Goal: Task Accomplishment & Management: Manage account settings

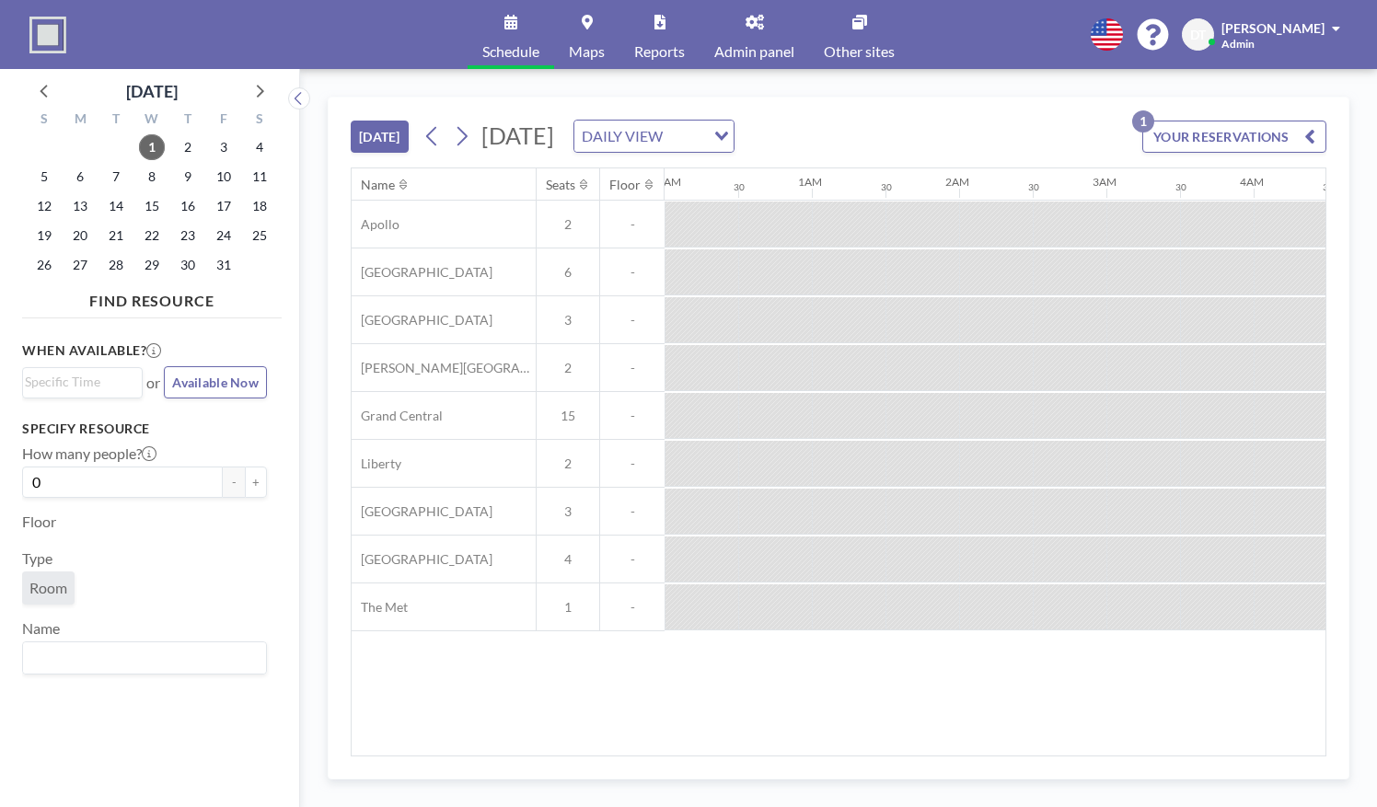
scroll to position [0, 1300]
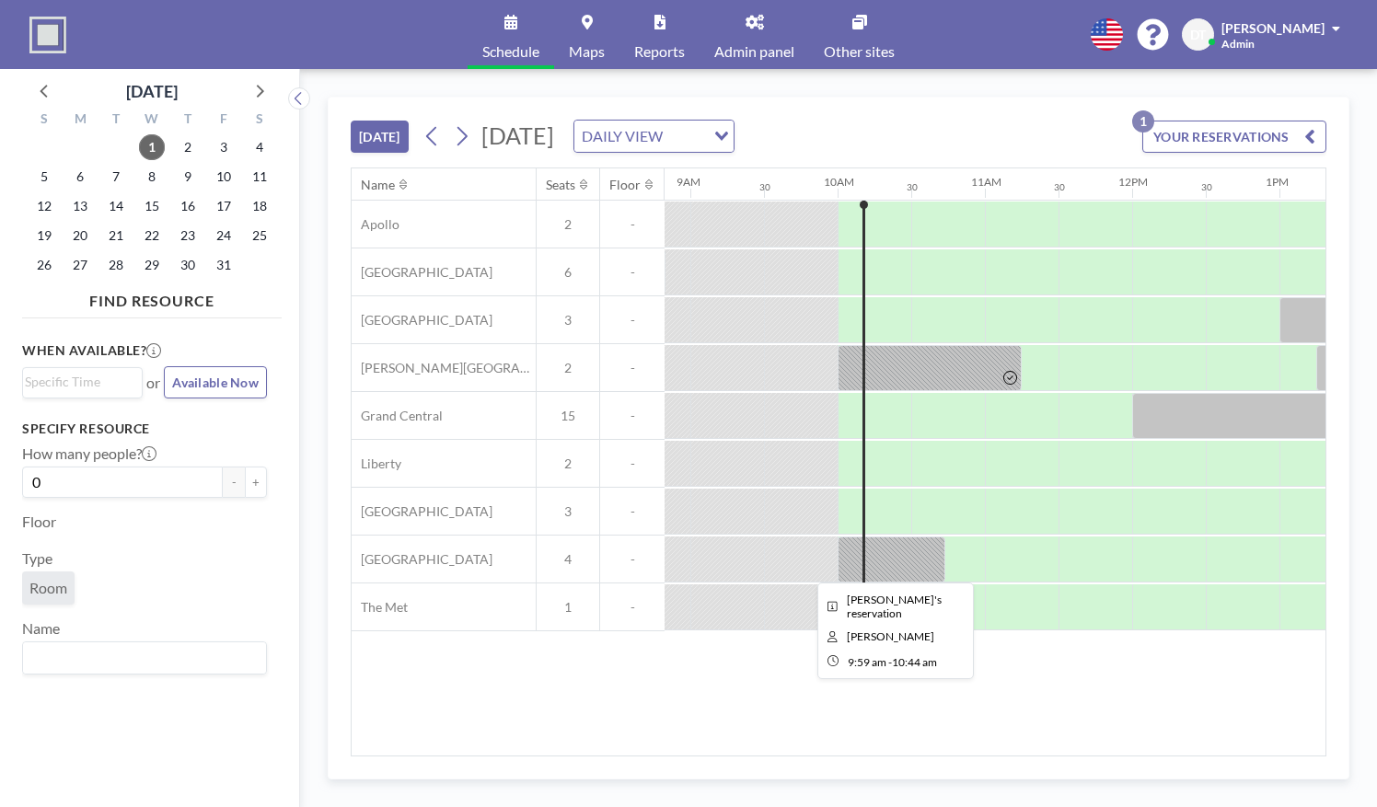
drag, startPoint x: 886, startPoint y: 538, endPoint x: 878, endPoint y: 566, distance: 29.5
click at [878, 566] on div at bounding box center [892, 560] width 108 height 46
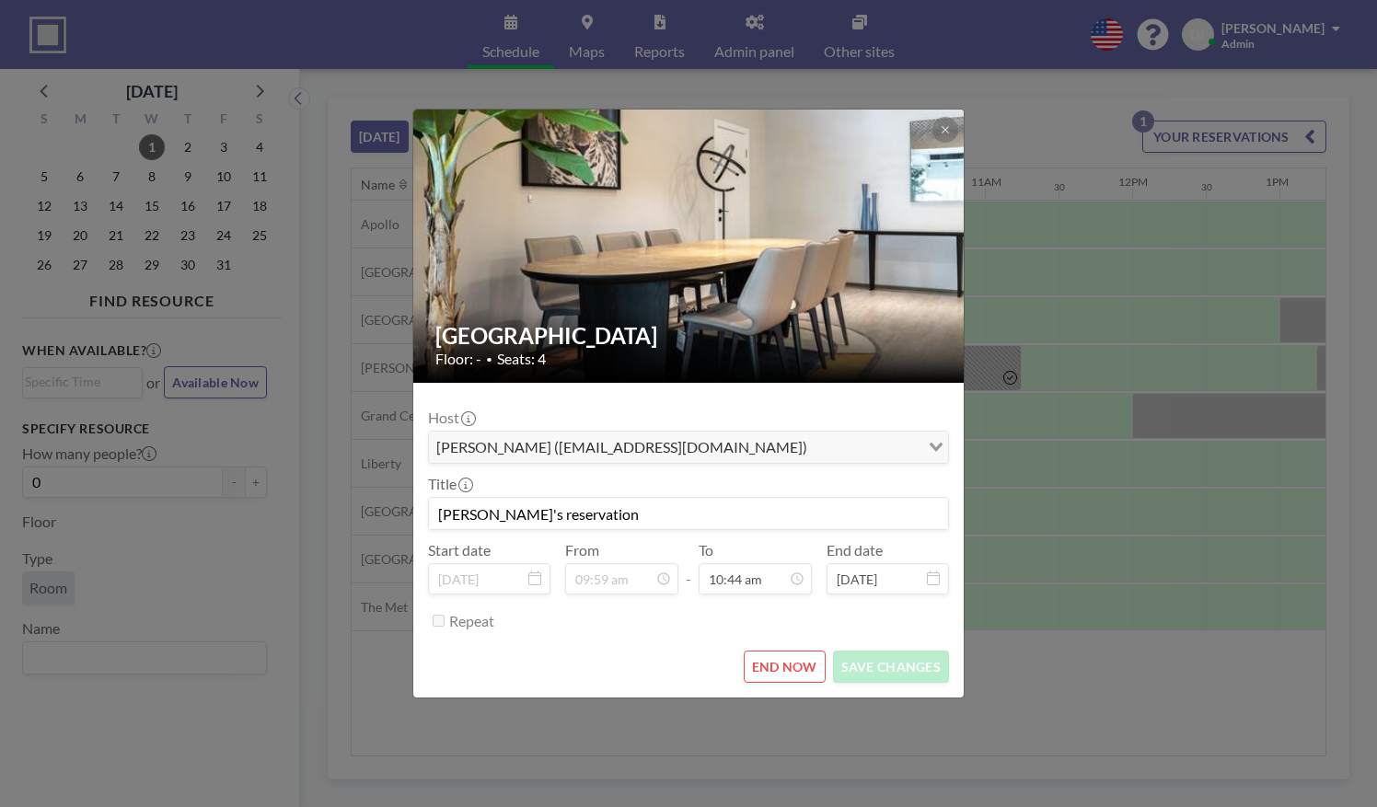
click at [887, 716] on div "[GEOGRAPHIC_DATA] Floor: - • Seats: 4 Host [PERSON_NAME] ([EMAIL_ADDRESS][DOMAI…" at bounding box center [688, 403] width 1377 height 807
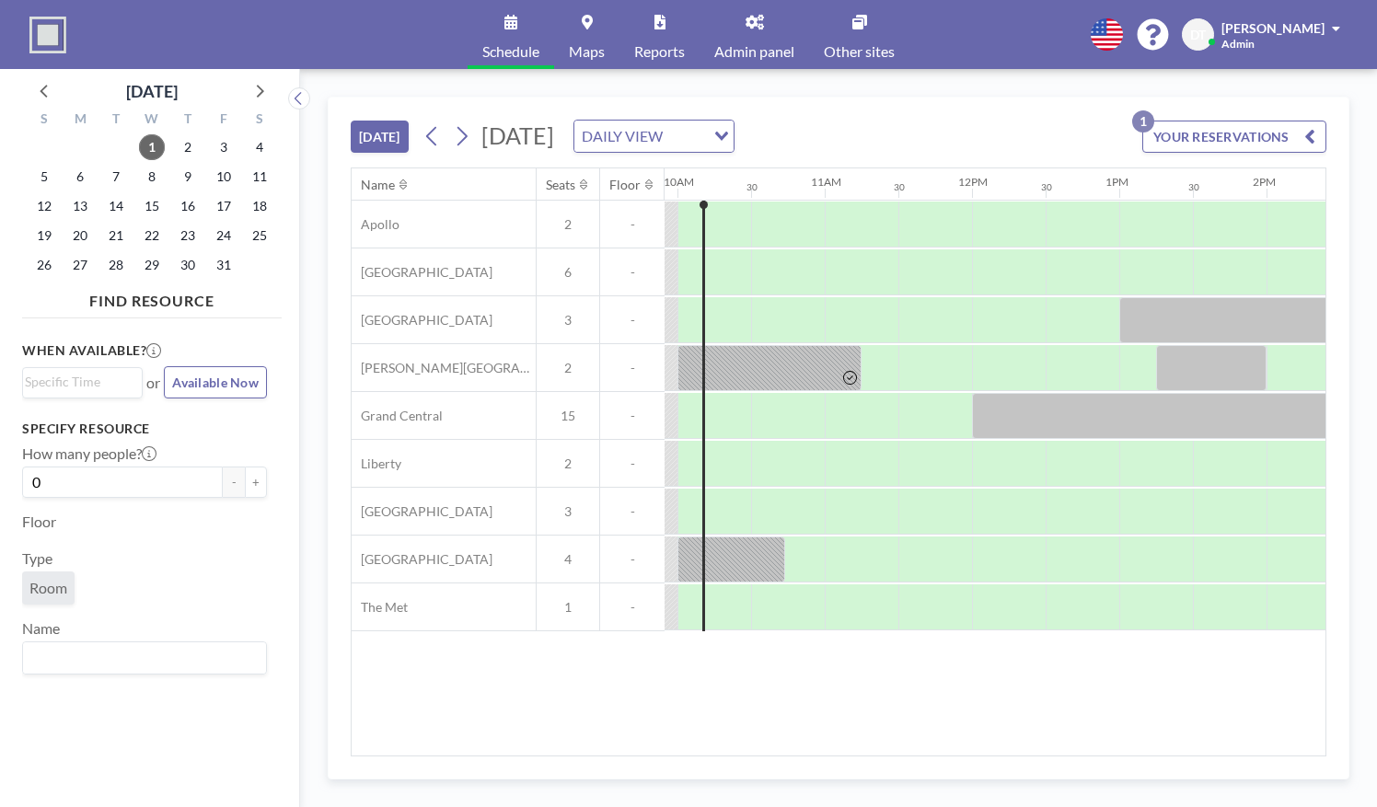
scroll to position [0, 1466]
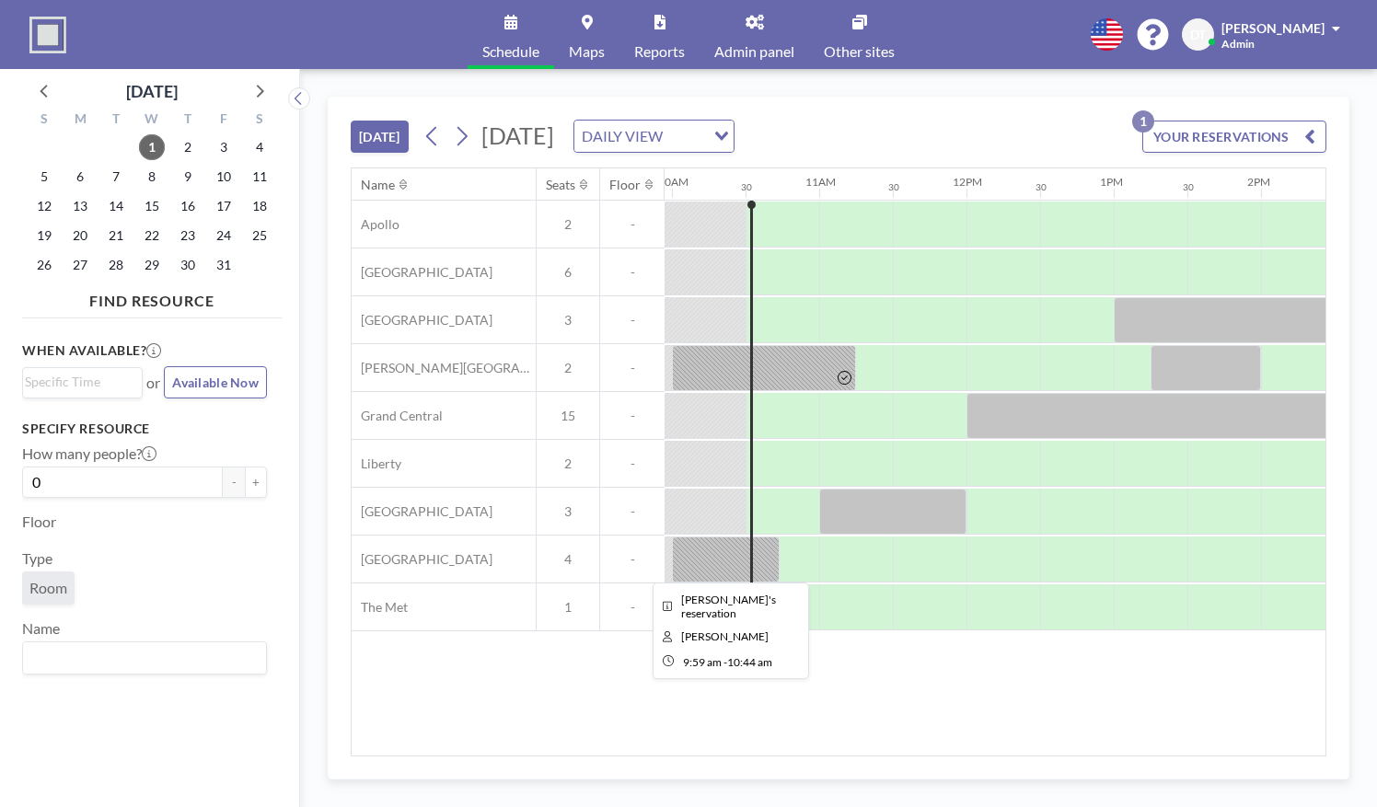
click at [716, 554] on div at bounding box center [726, 560] width 108 height 46
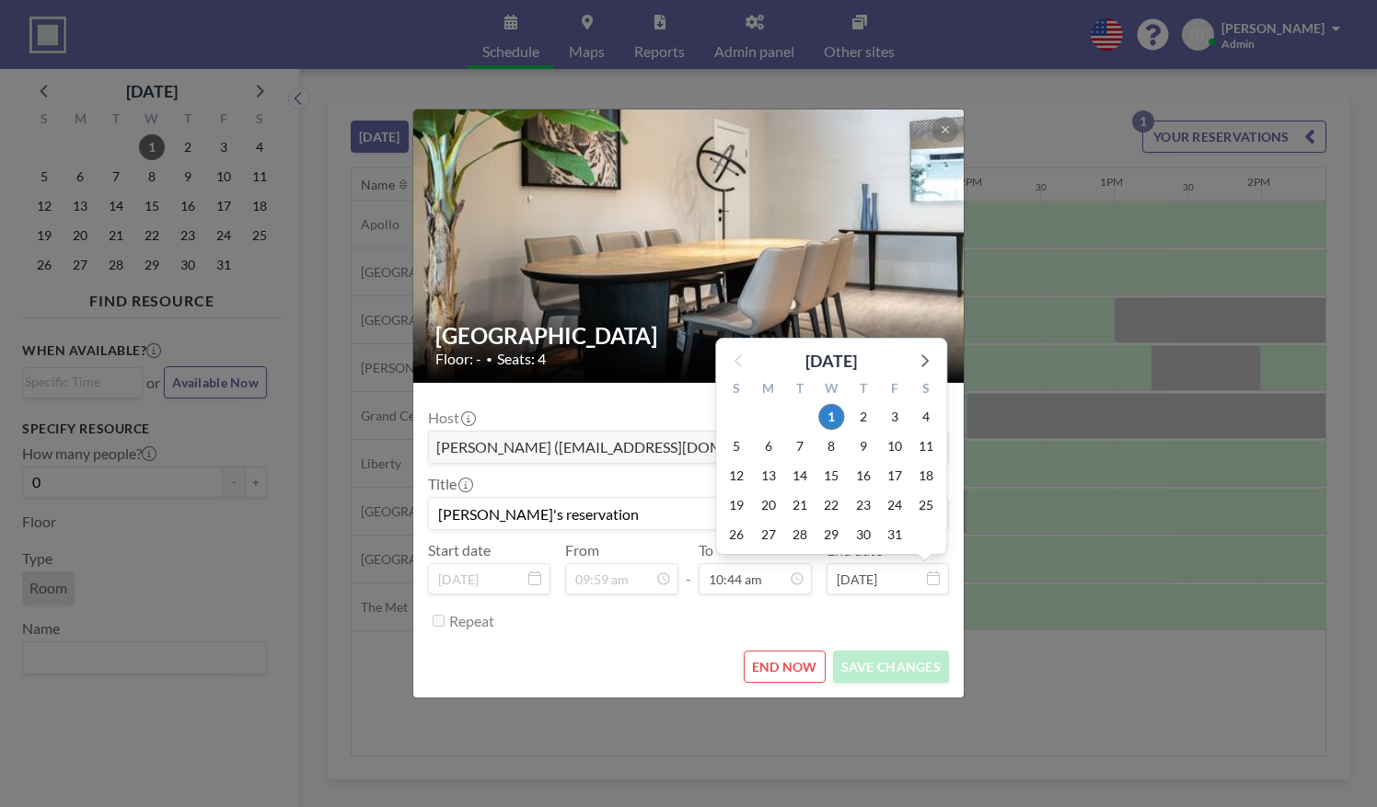
click at [979, 656] on div "[GEOGRAPHIC_DATA] Floor: - • Seats: 4 Host [PERSON_NAME] ([EMAIL_ADDRESS][DOMAI…" at bounding box center [688, 403] width 1377 height 807
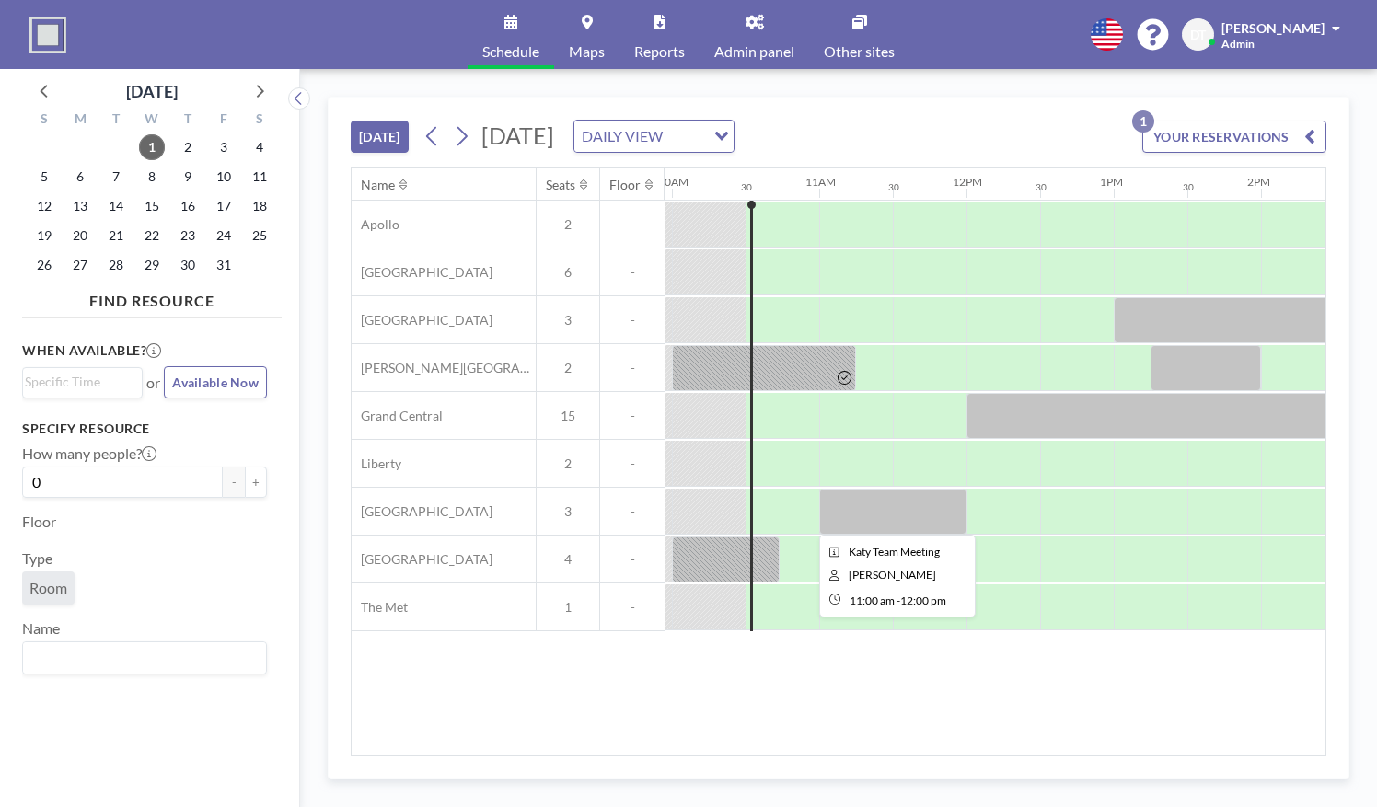
click at [899, 503] on div at bounding box center [892, 512] width 147 height 46
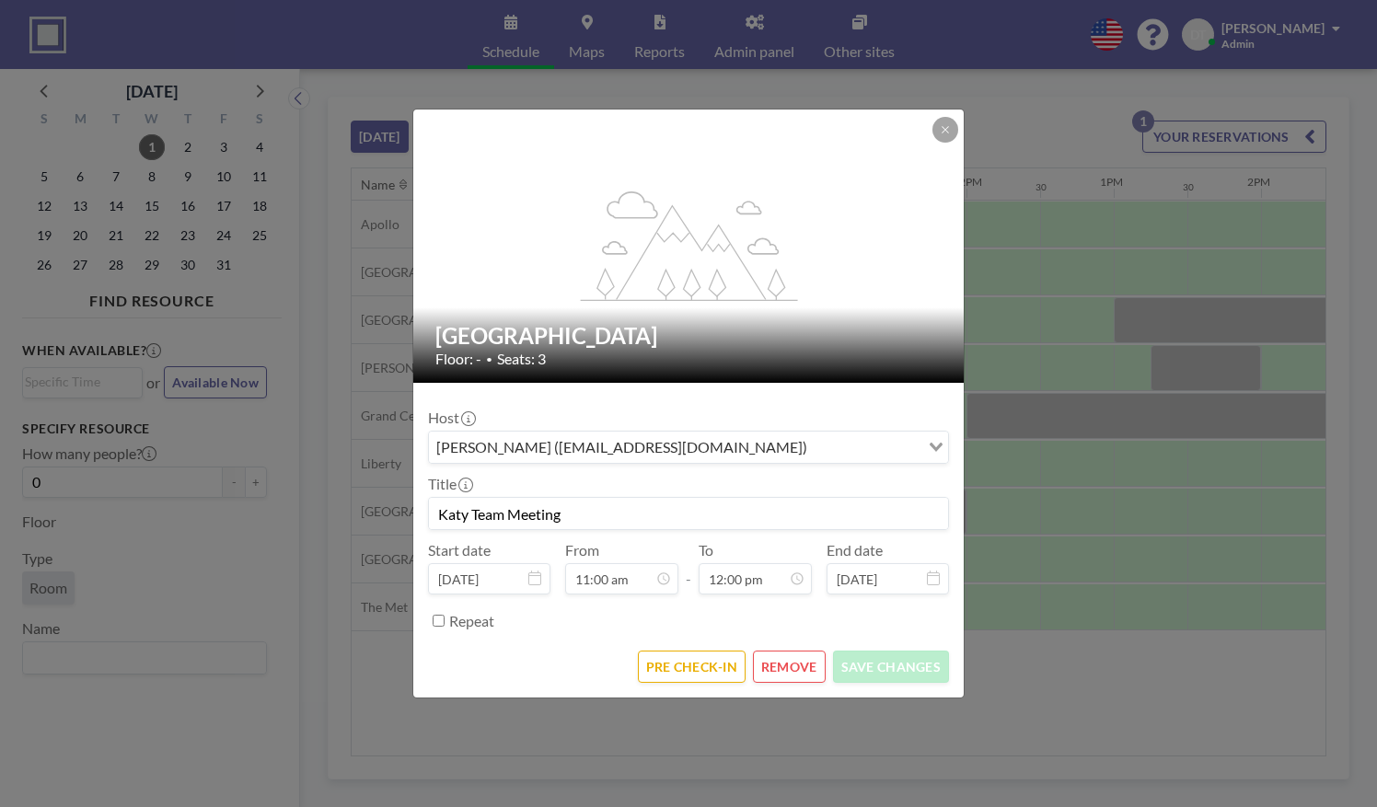
scroll to position [786, 0]
click at [707, 651] on button "PRE CHECK-IN" at bounding box center [692, 667] width 108 height 32
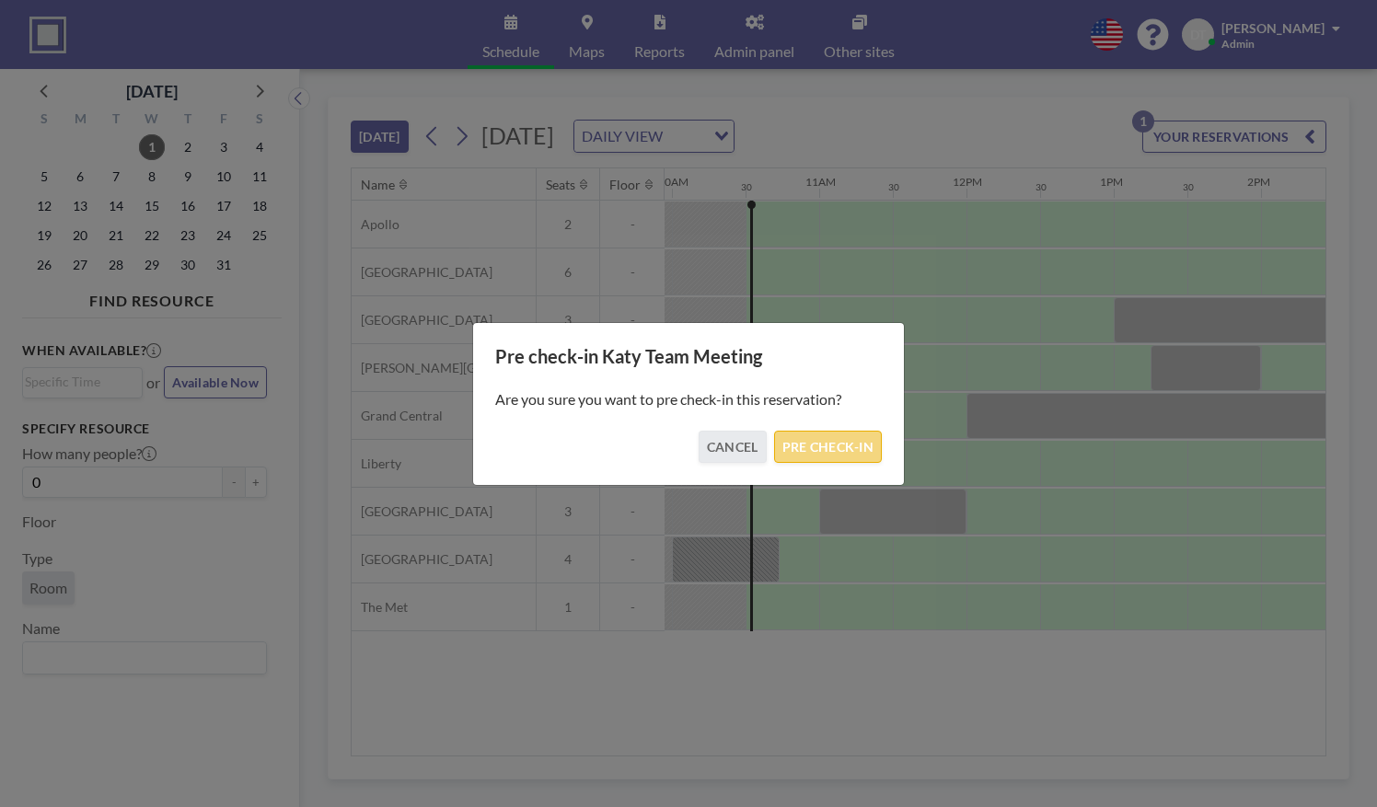
click at [827, 433] on button "PRE CHECK-IN" at bounding box center [828, 447] width 108 height 32
click at [830, 447] on button "PRE CHECK-IN" at bounding box center [828, 447] width 108 height 32
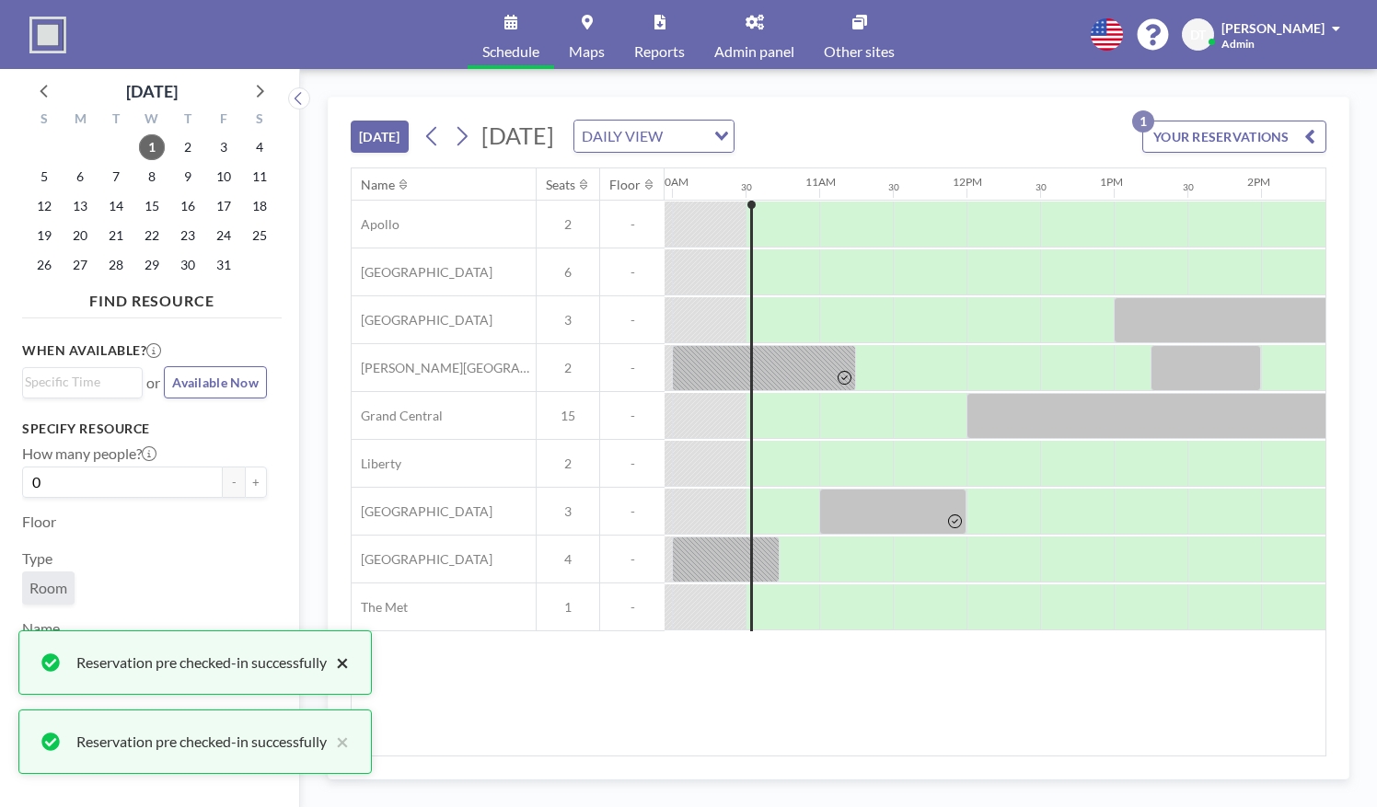
click at [342, 671] on button "×" at bounding box center [338, 663] width 22 height 22
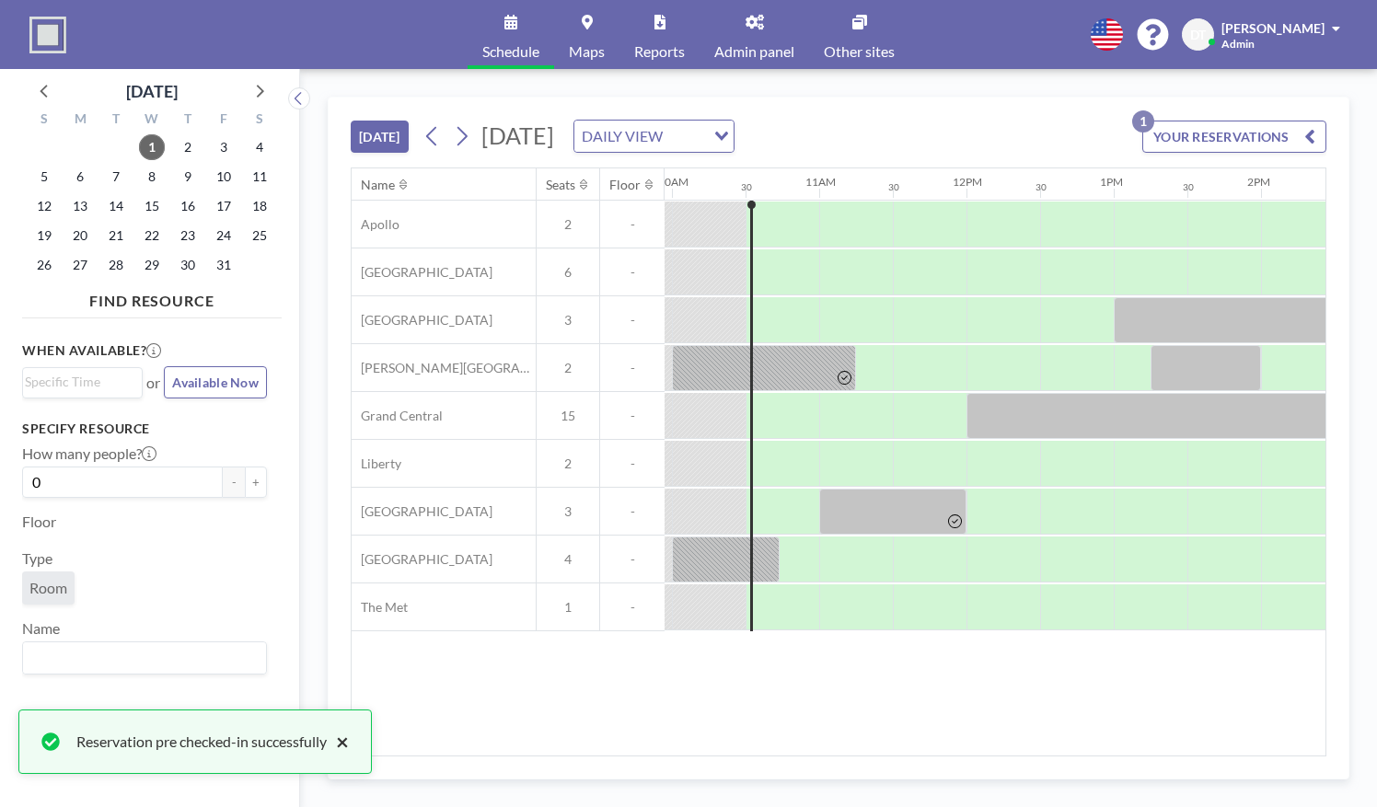
click at [336, 742] on button "×" at bounding box center [338, 742] width 22 height 22
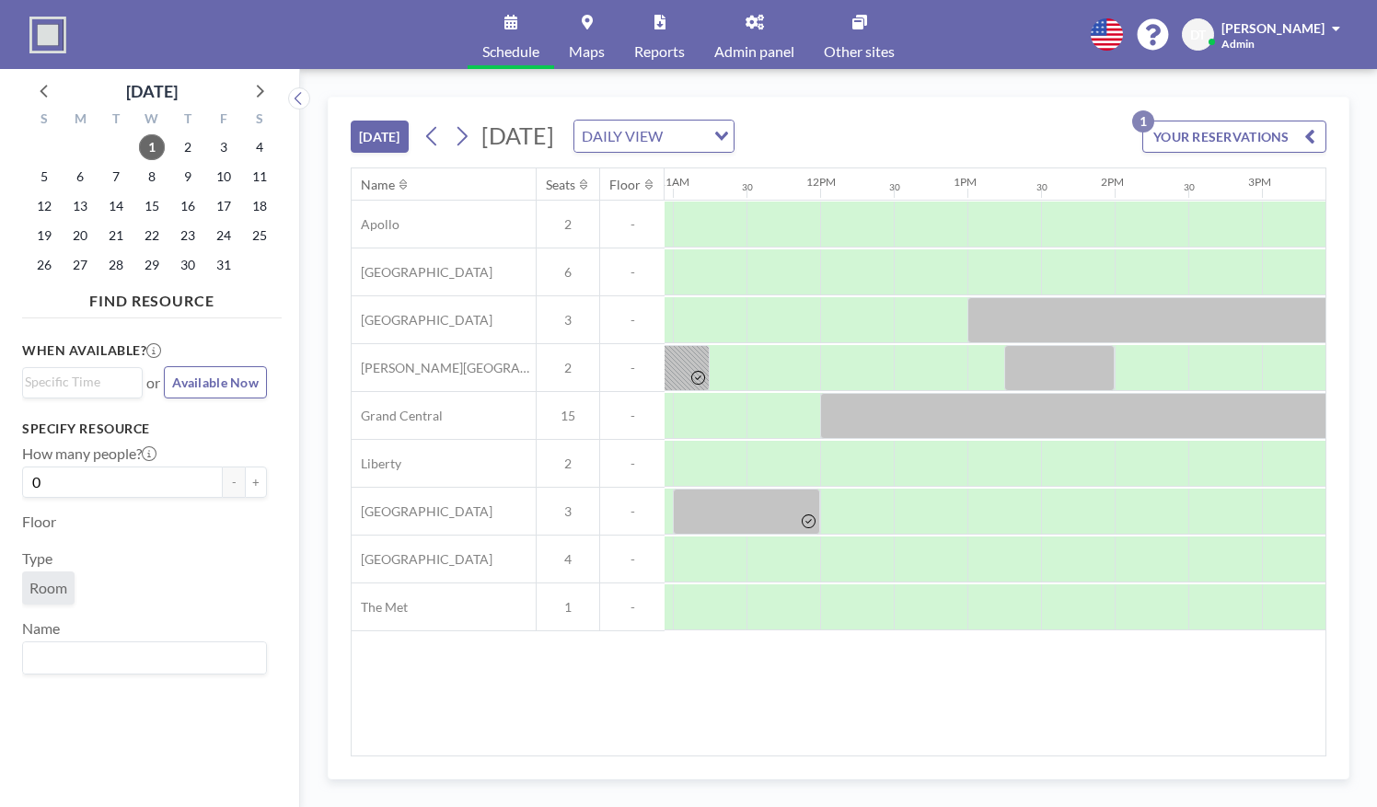
scroll to position [0, 1618]
